Goal: Obtain resource: Download file/media

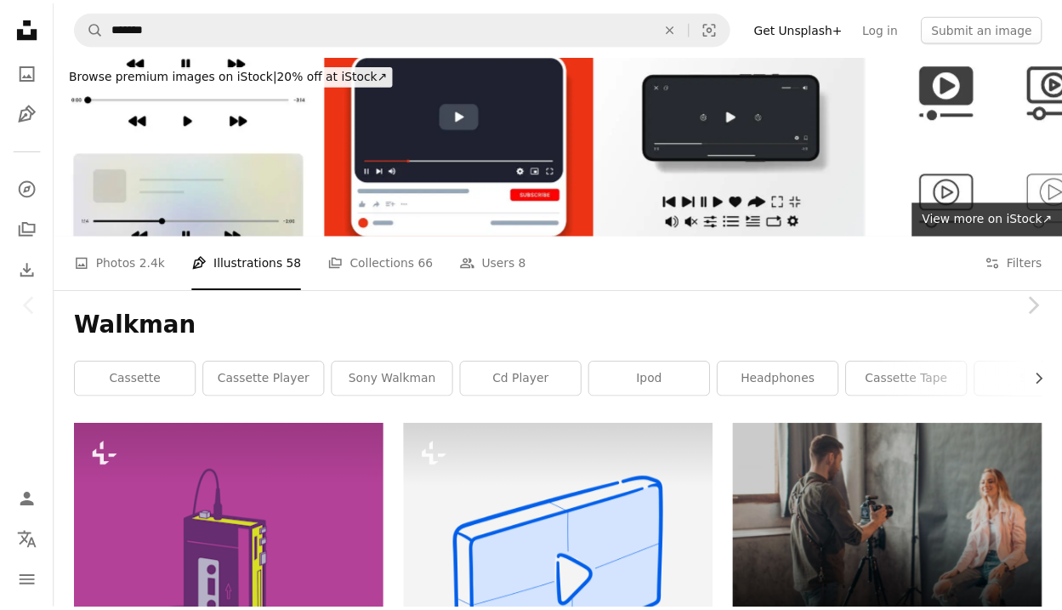
scroll to position [181, 0]
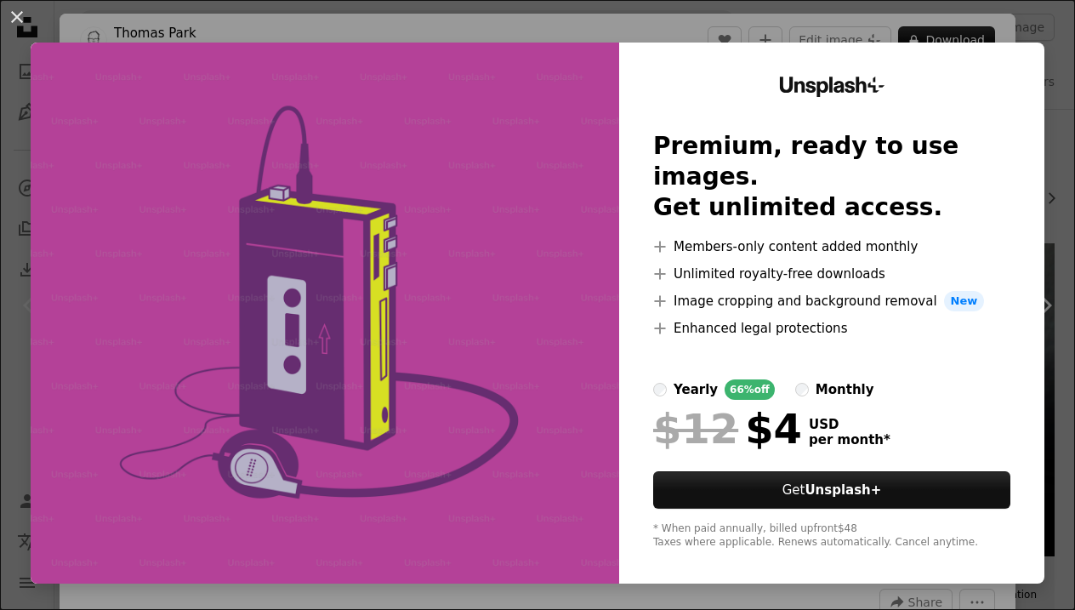
click at [599, 31] on div "An X shape Unsplash+ Premium, ready to use images. Get unlimited access. A plus…" at bounding box center [537, 305] width 1075 height 610
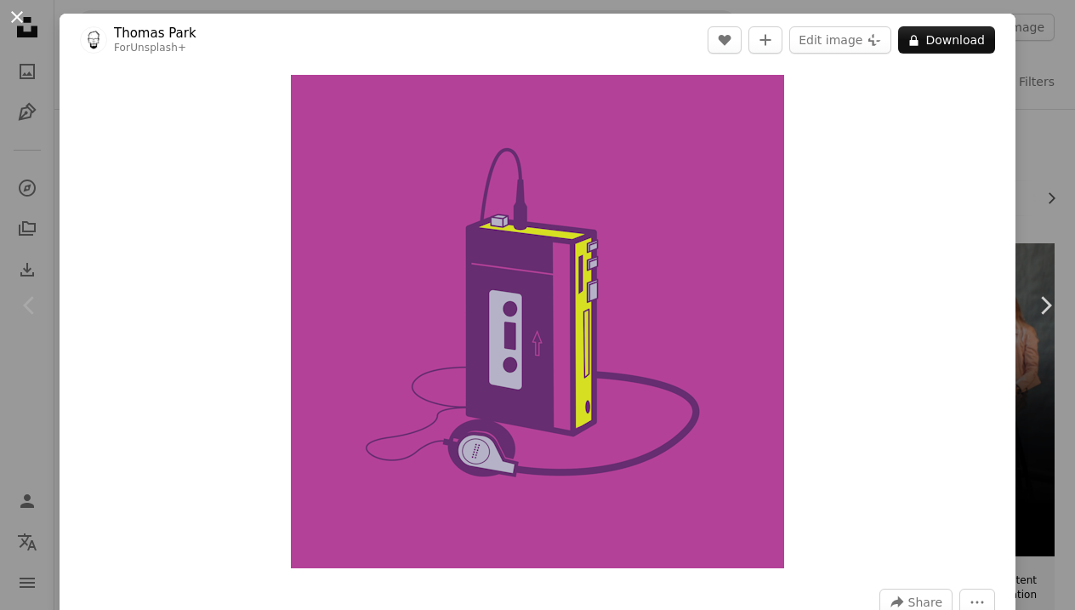
click at [20, 16] on button "An X shape" at bounding box center [17, 17] width 20 height 20
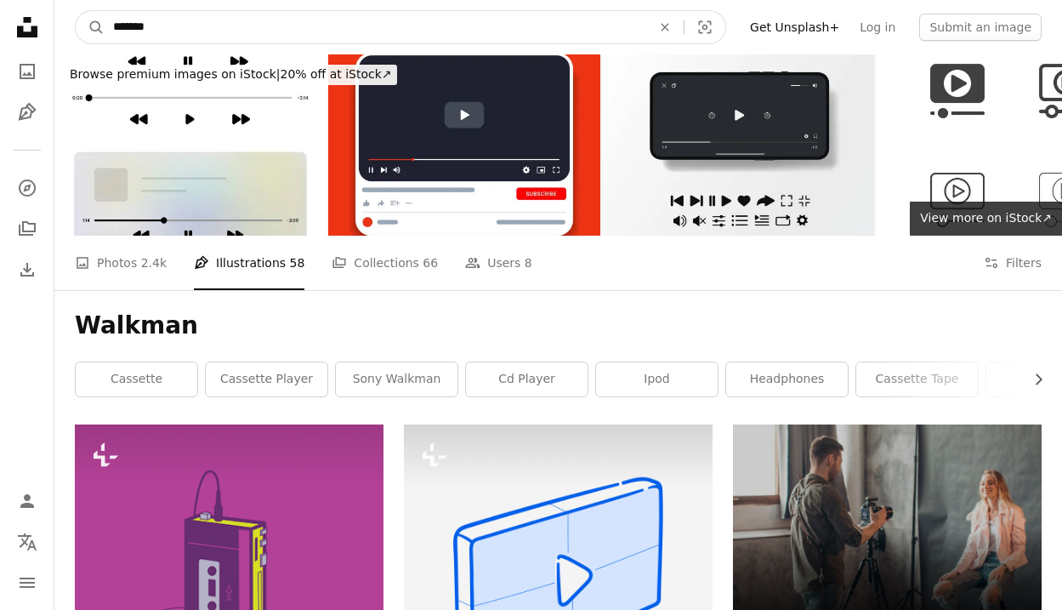
click at [188, 20] on input "*******" at bounding box center [376, 27] width 542 height 32
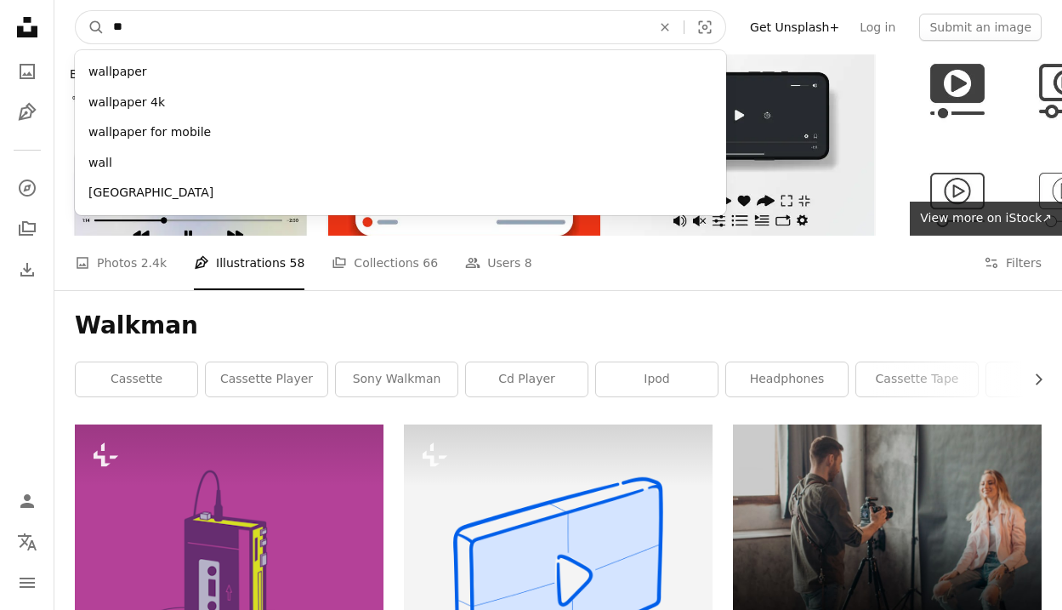
type input "*"
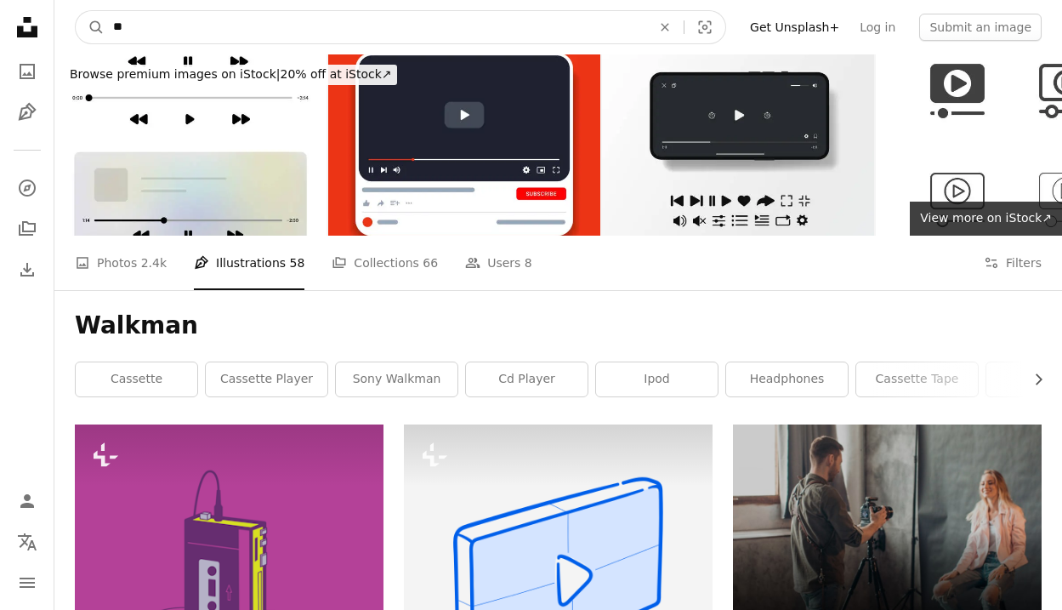
type input "*"
